Goal: Task Accomplishment & Management: Manage account settings

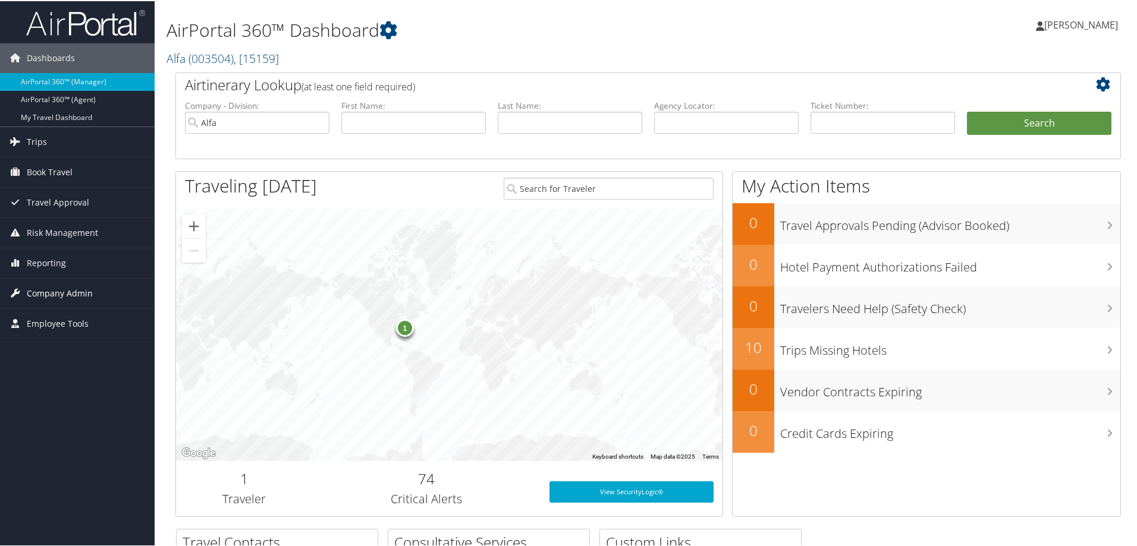
click at [34, 293] on span "Company Admin" at bounding box center [60, 293] width 66 height 30
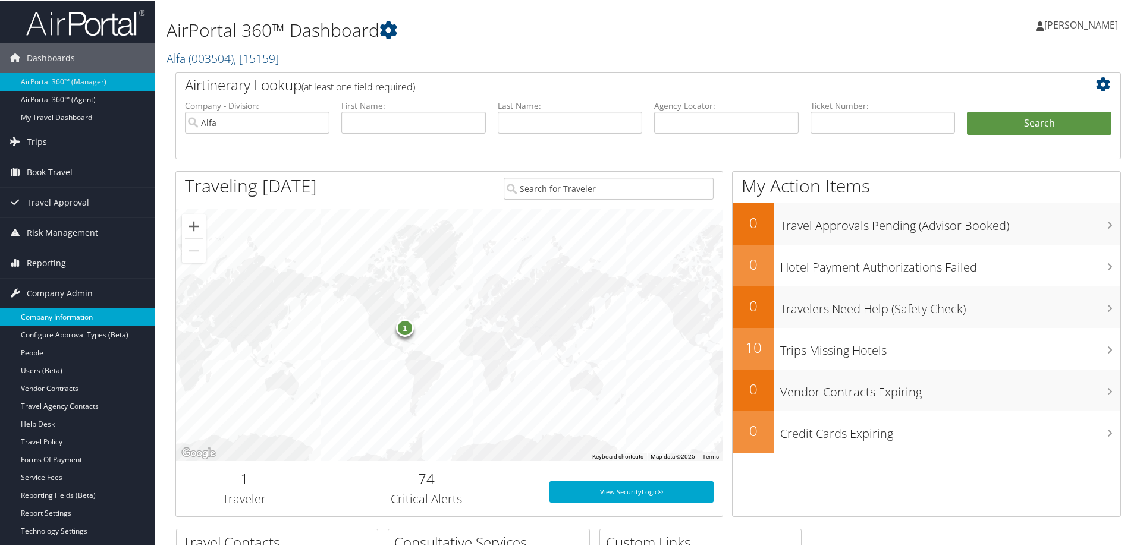
click at [58, 320] on link "Company Information" at bounding box center [77, 316] width 155 height 18
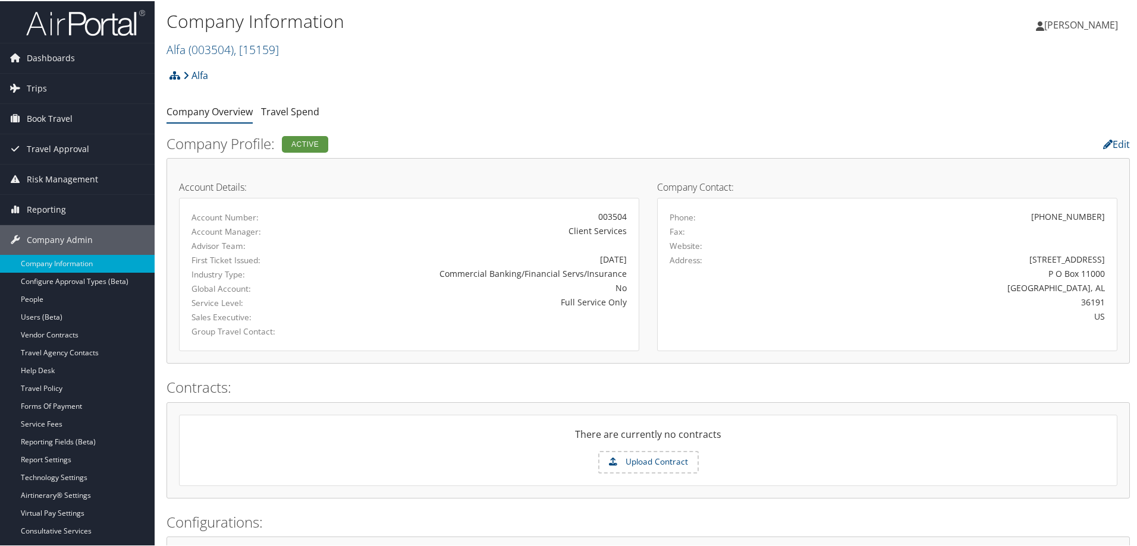
click at [348, 26] on h1 "Company Information" at bounding box center [487, 20] width 642 height 25
